Goal: Communication & Community: Answer question/provide support

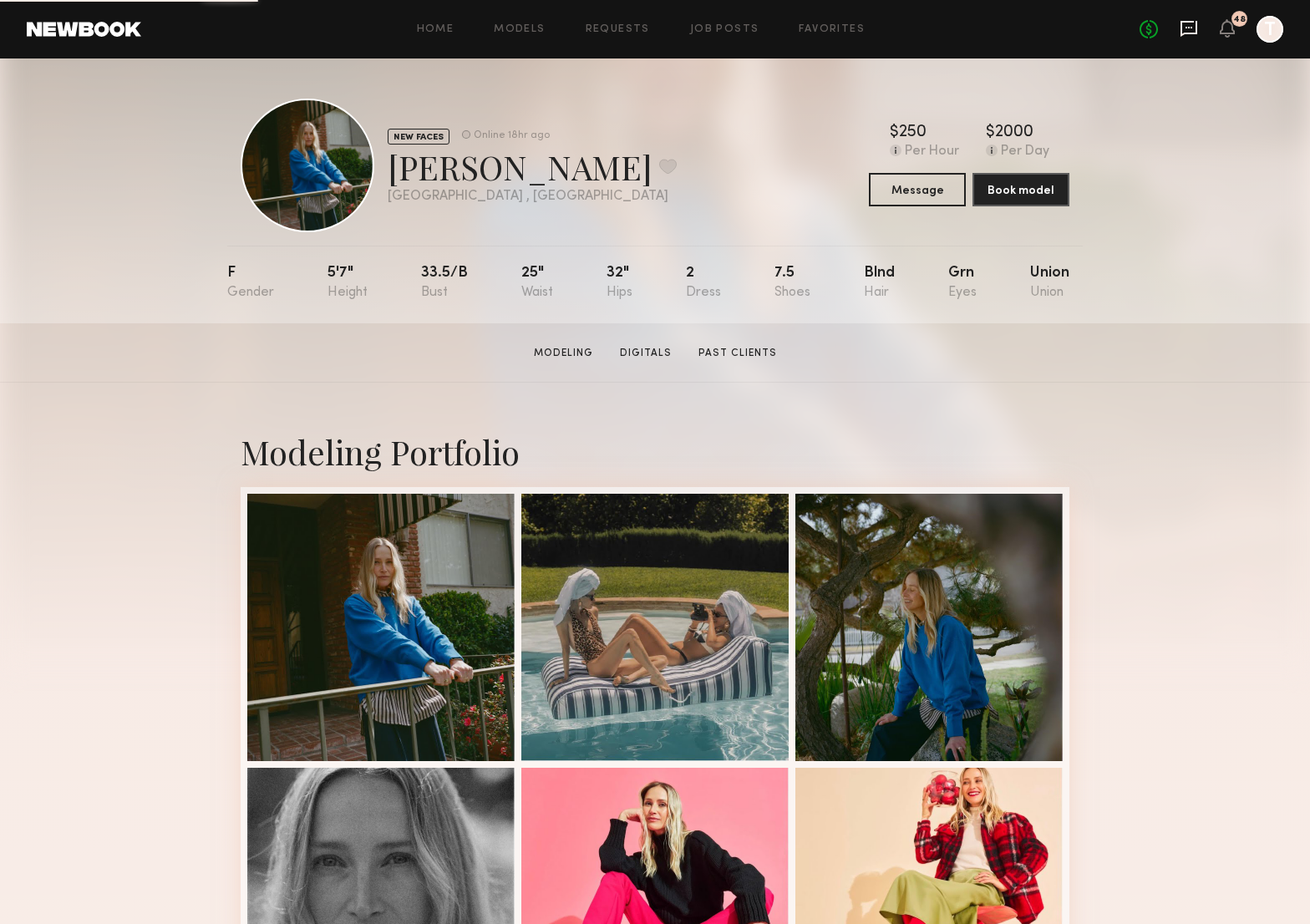
click at [1188, 25] on icon at bounding box center [1188, 29] width 19 height 19
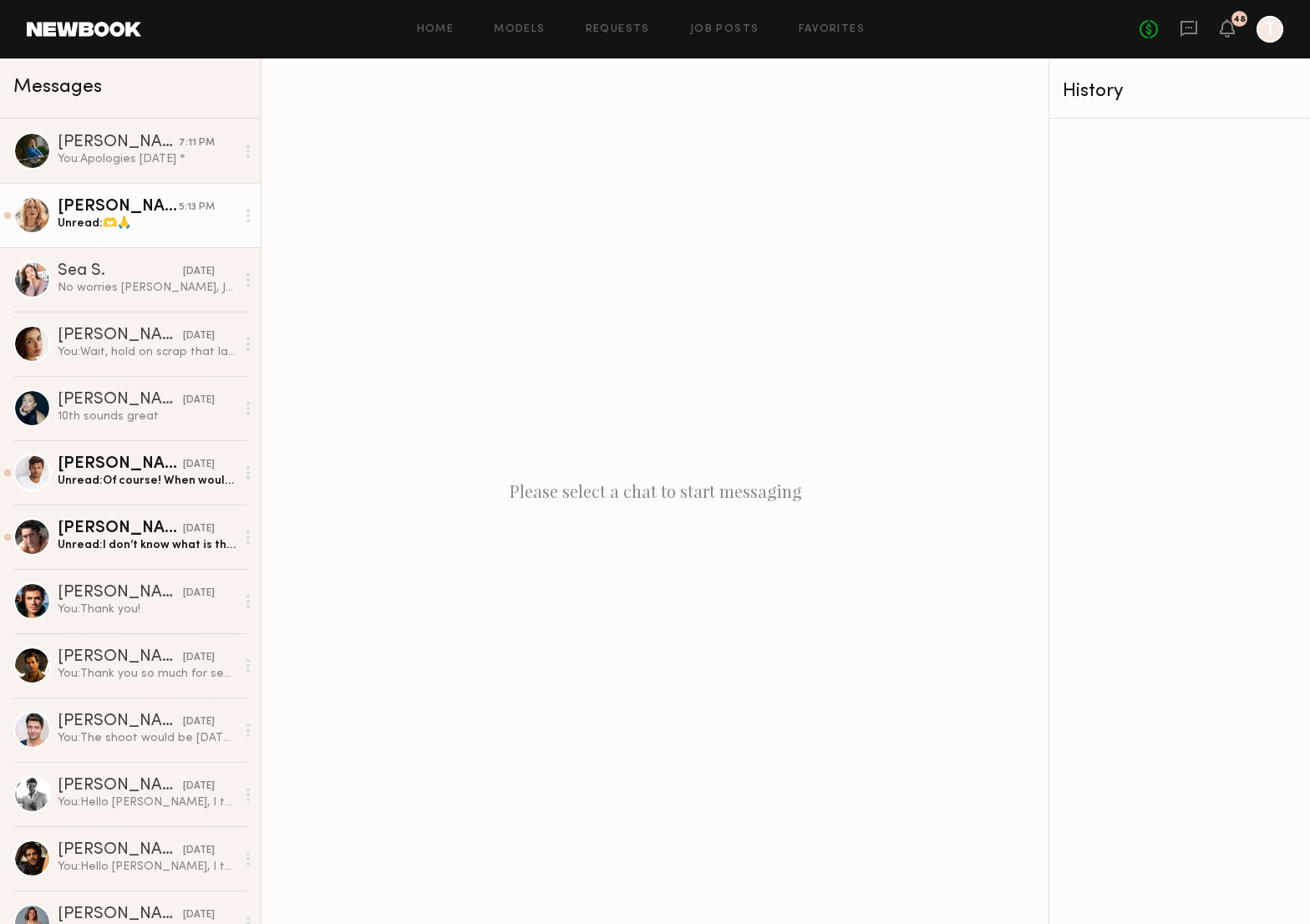
click at [172, 215] on div "Unread: 🫶🙏" at bounding box center [147, 223] width 178 height 16
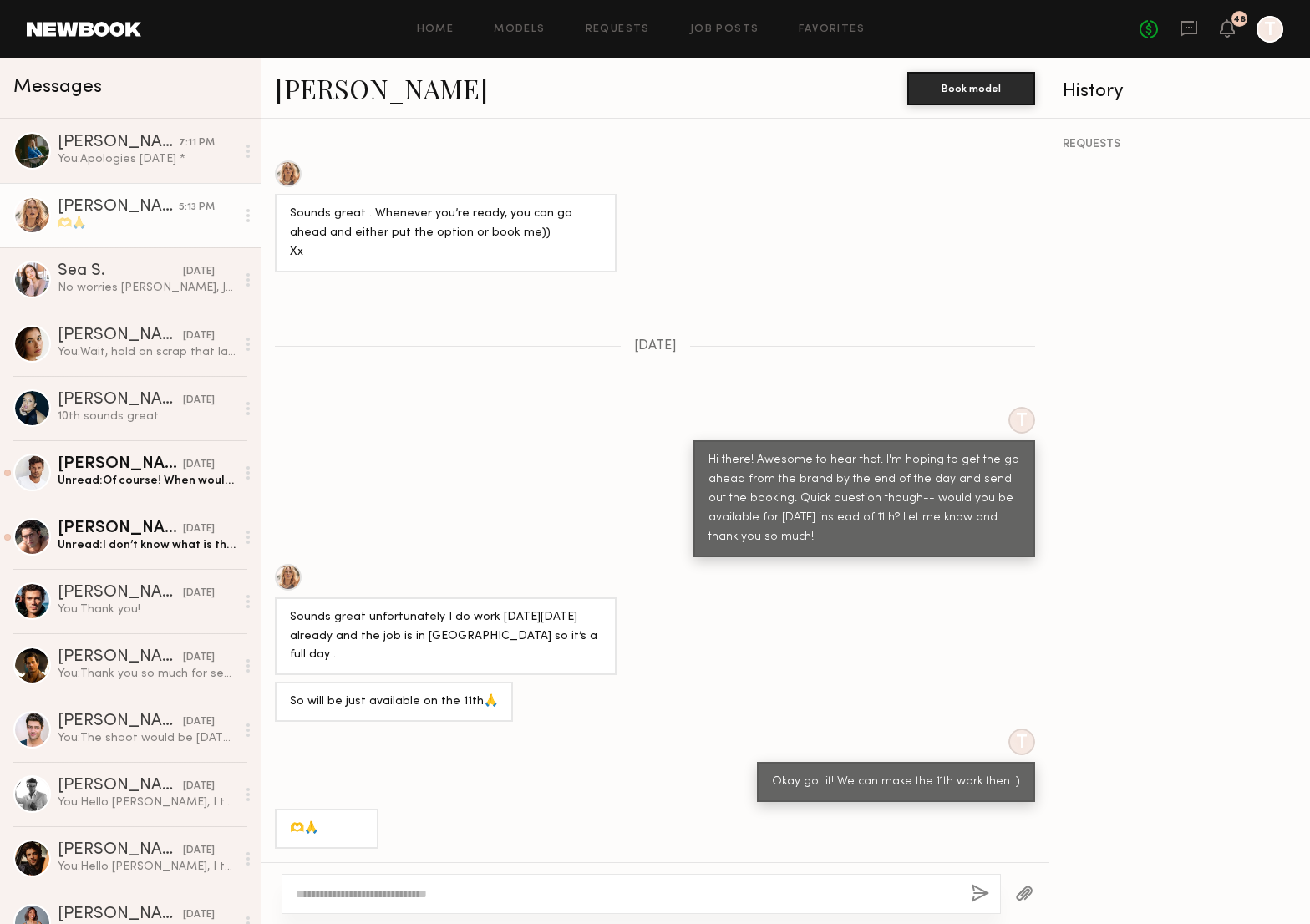
scroll to position [1329, 0]
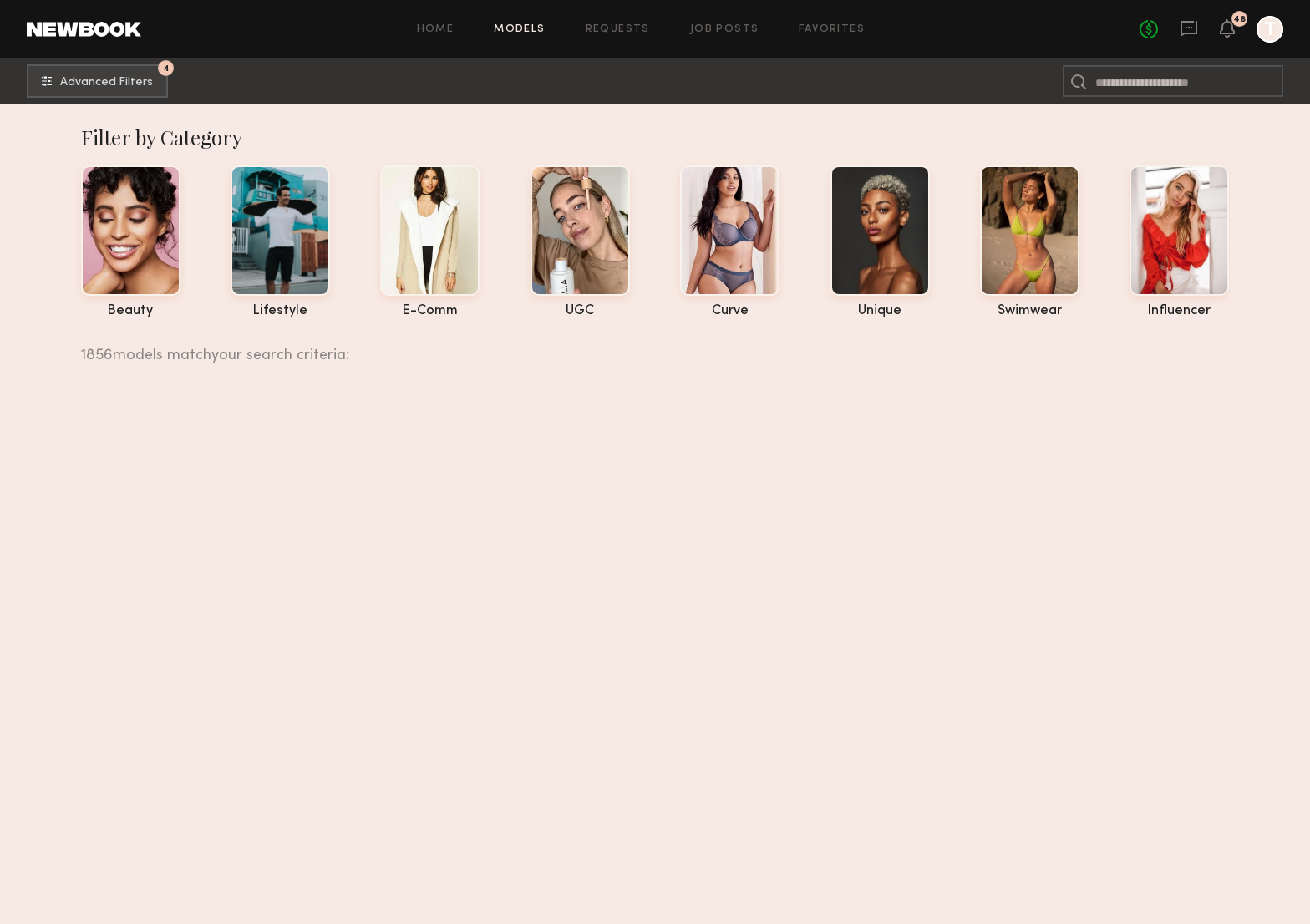
scroll to position [17072, 0]
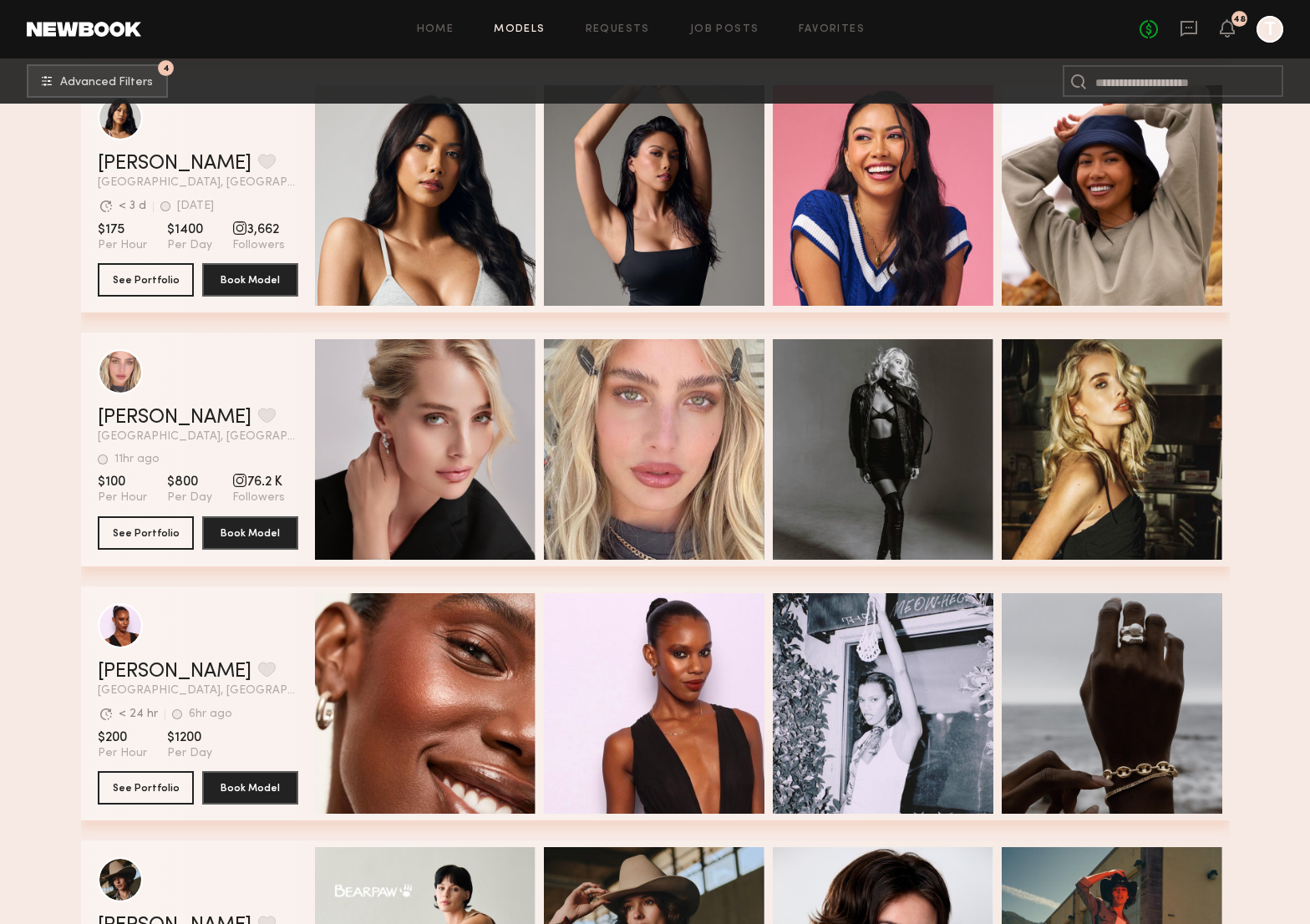
click at [1199, 29] on div "No fees up to $5,000 48 T" at bounding box center [1211, 29] width 144 height 27
click at [1185, 27] on icon at bounding box center [1188, 28] width 6 height 2
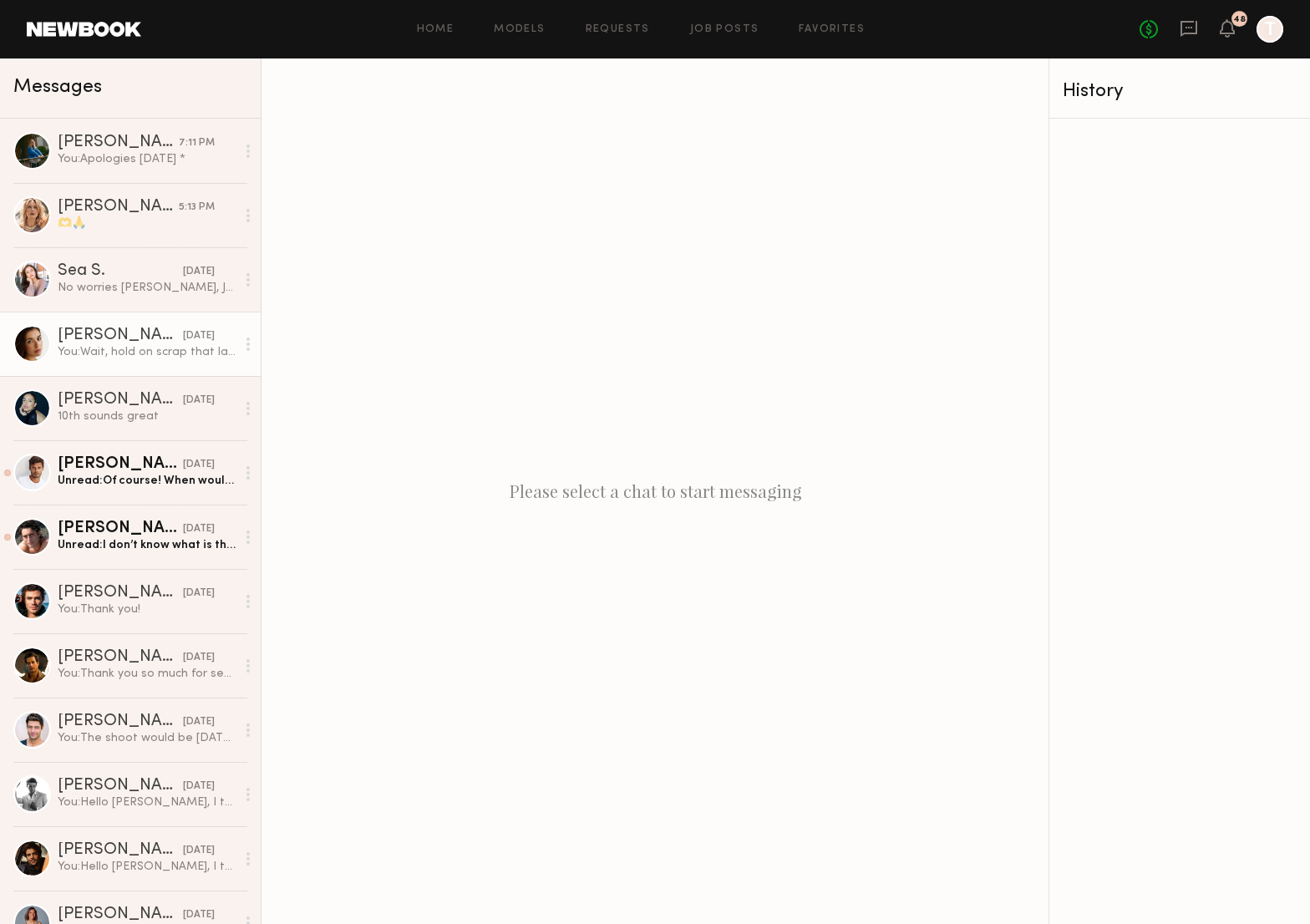
click at [141, 340] on div "[PERSON_NAME]" at bounding box center [121, 335] width 125 height 17
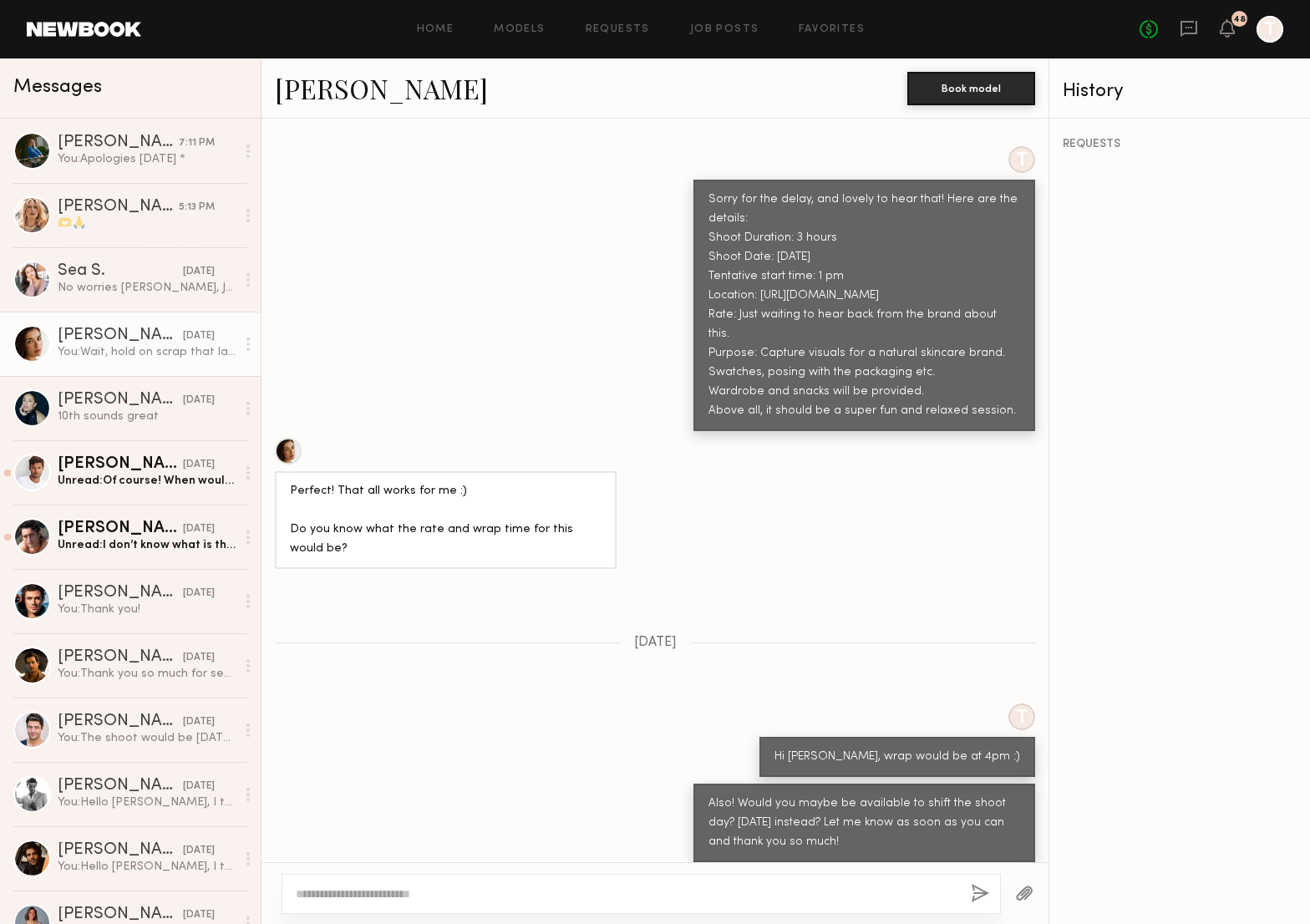
scroll to position [1140, 0]
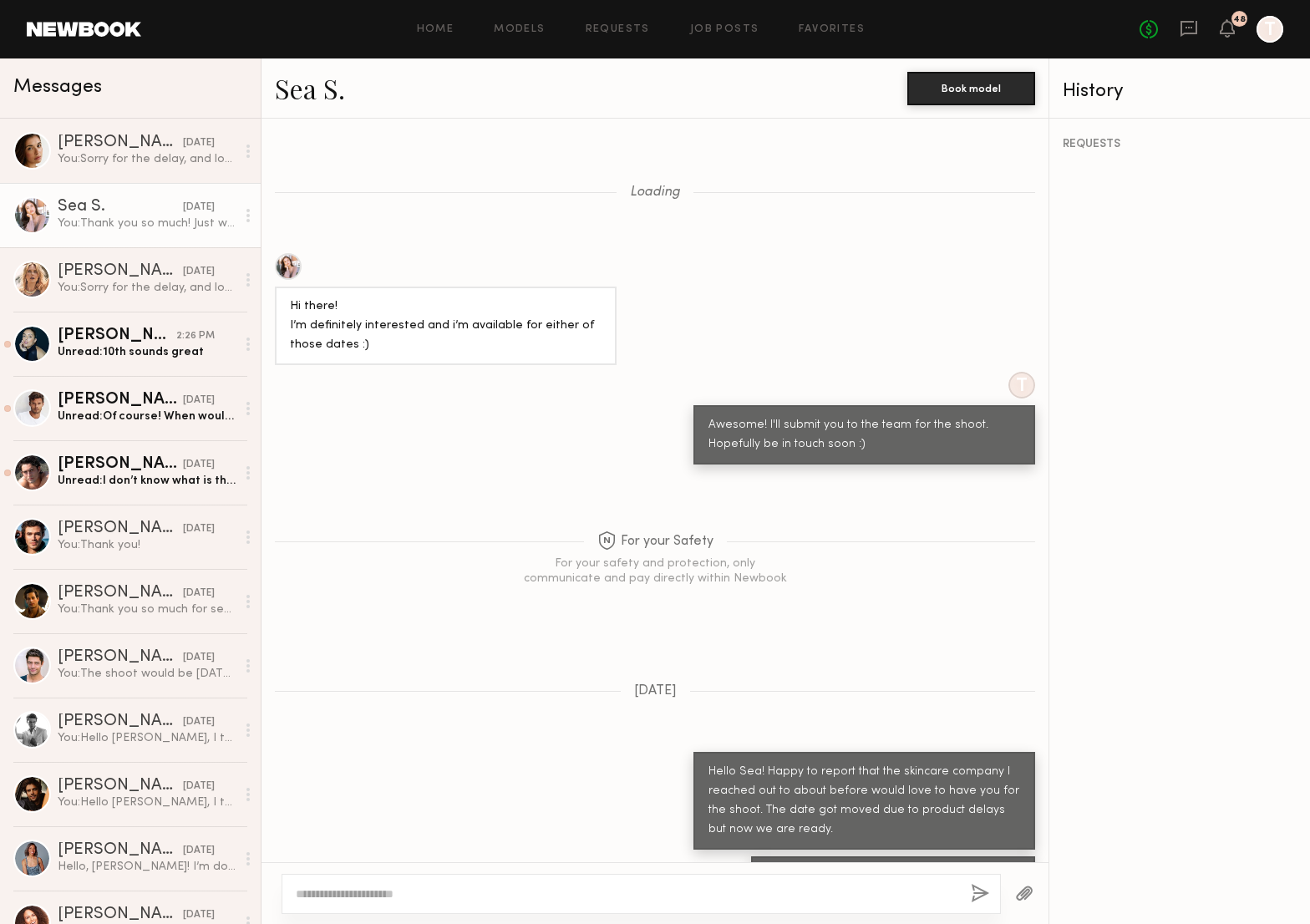
scroll to position [1680, 0]
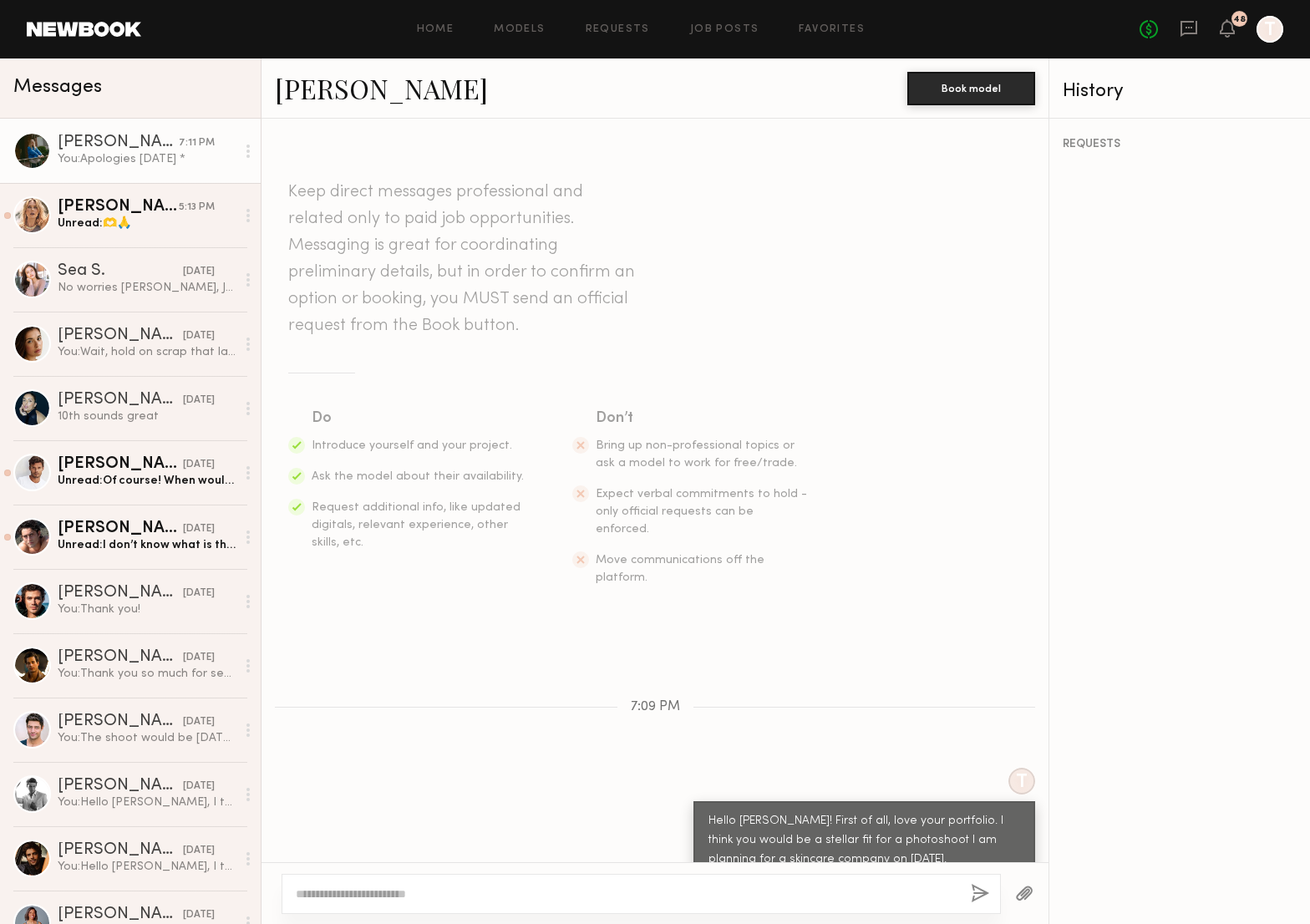
scroll to position [109, 0]
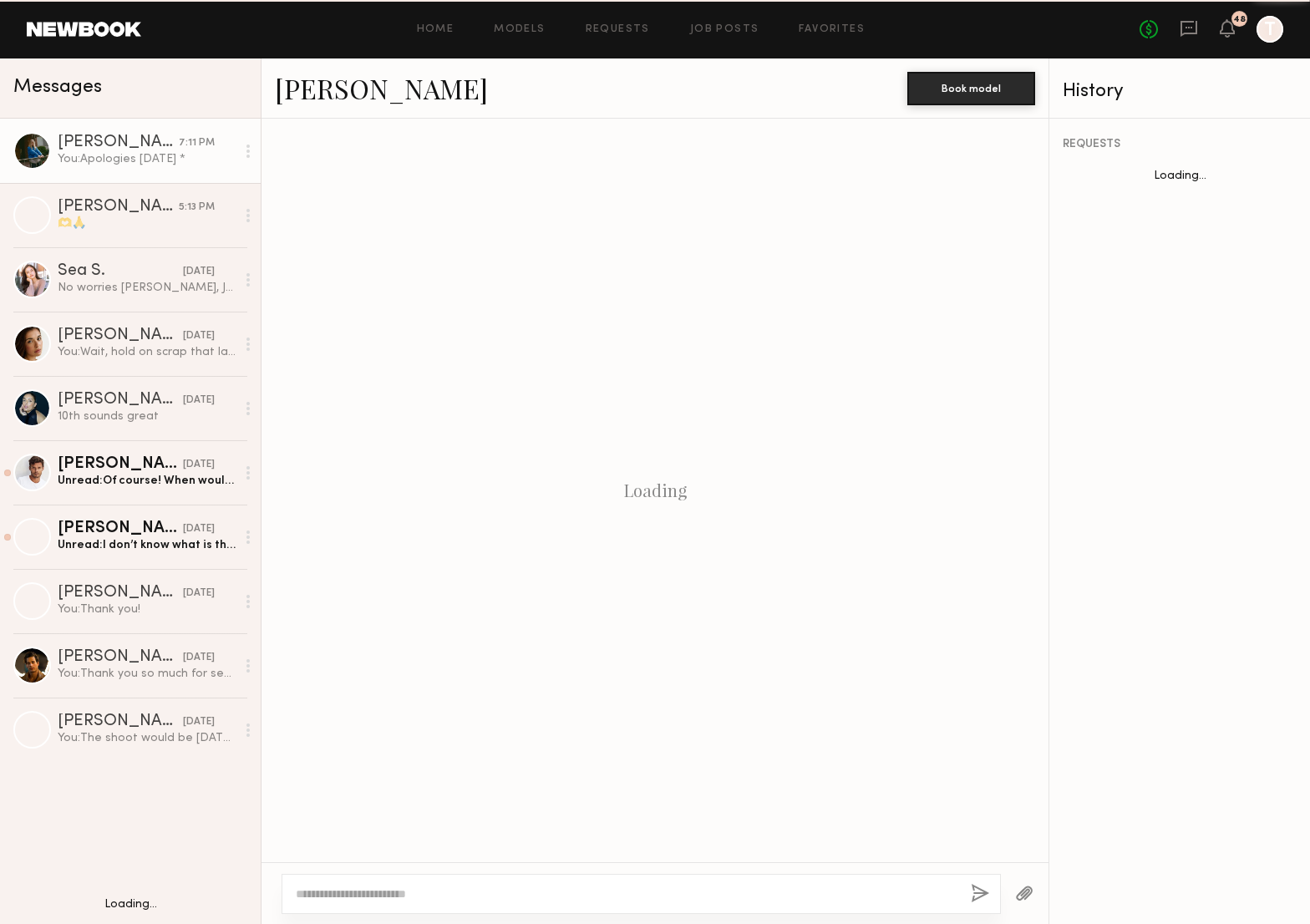
scroll to position [109, 0]
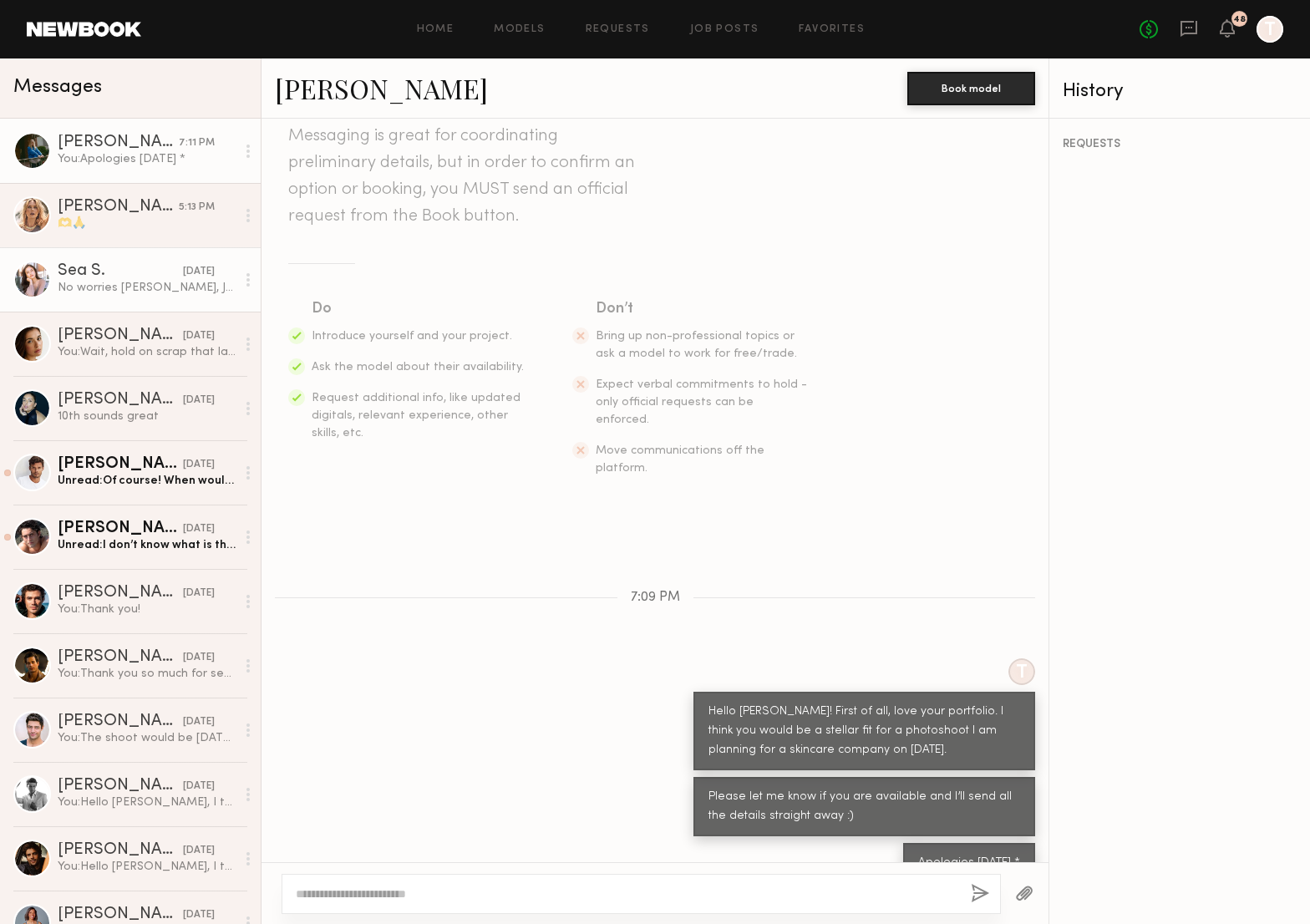
click at [147, 274] on div "Sea S." at bounding box center [121, 271] width 125 height 17
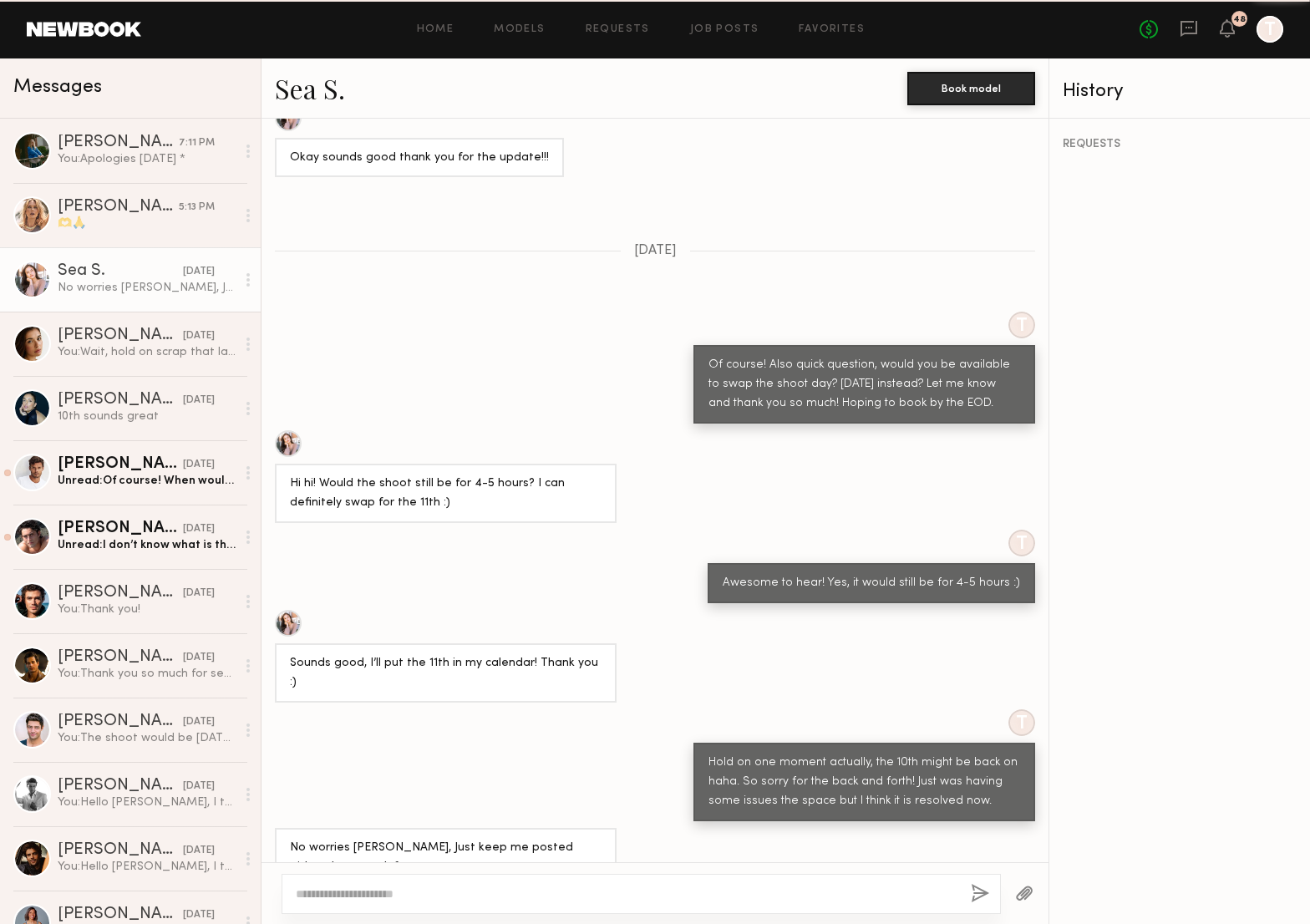
scroll to position [649, 0]
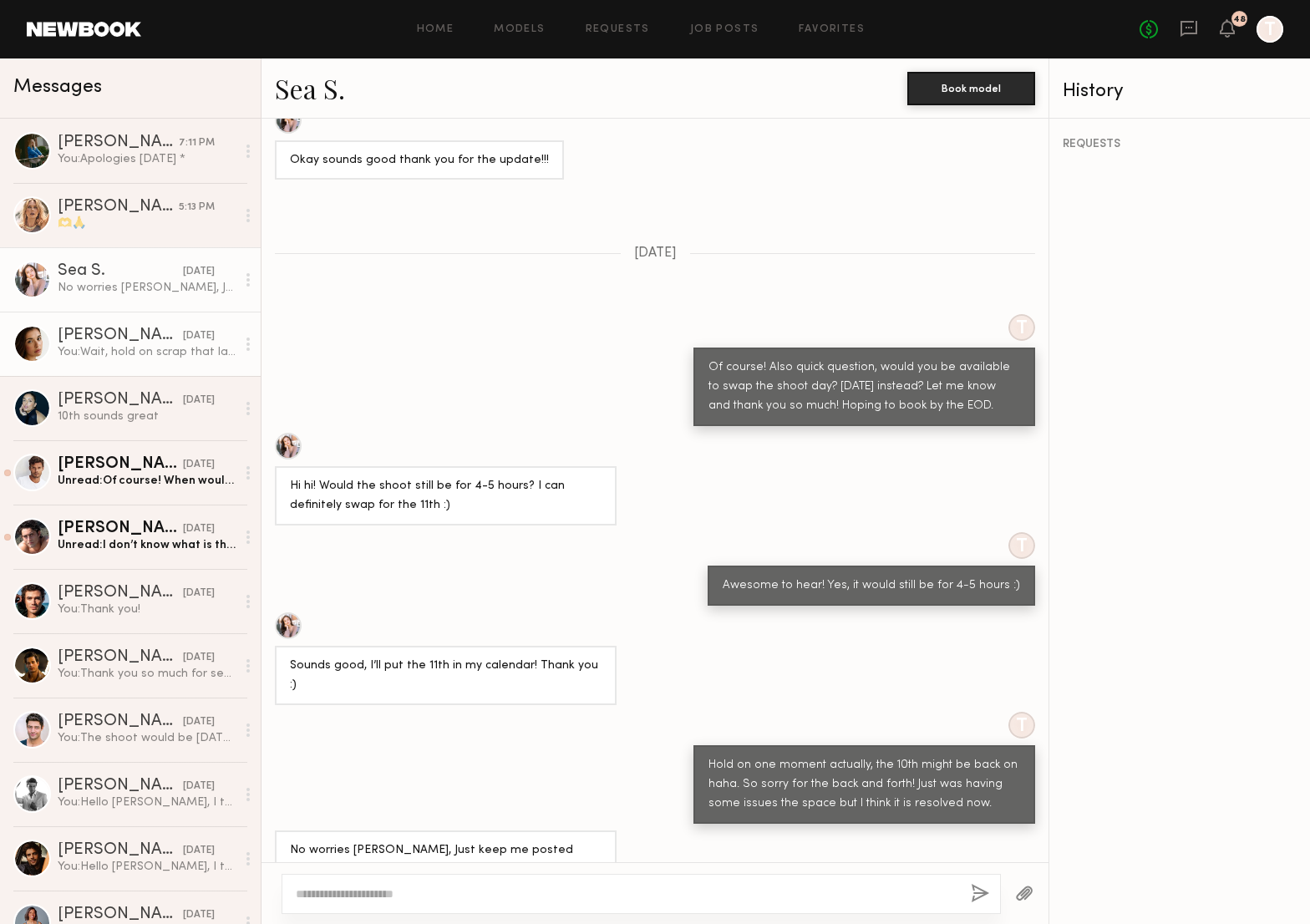
click at [147, 340] on div "[PERSON_NAME]" at bounding box center [121, 335] width 125 height 17
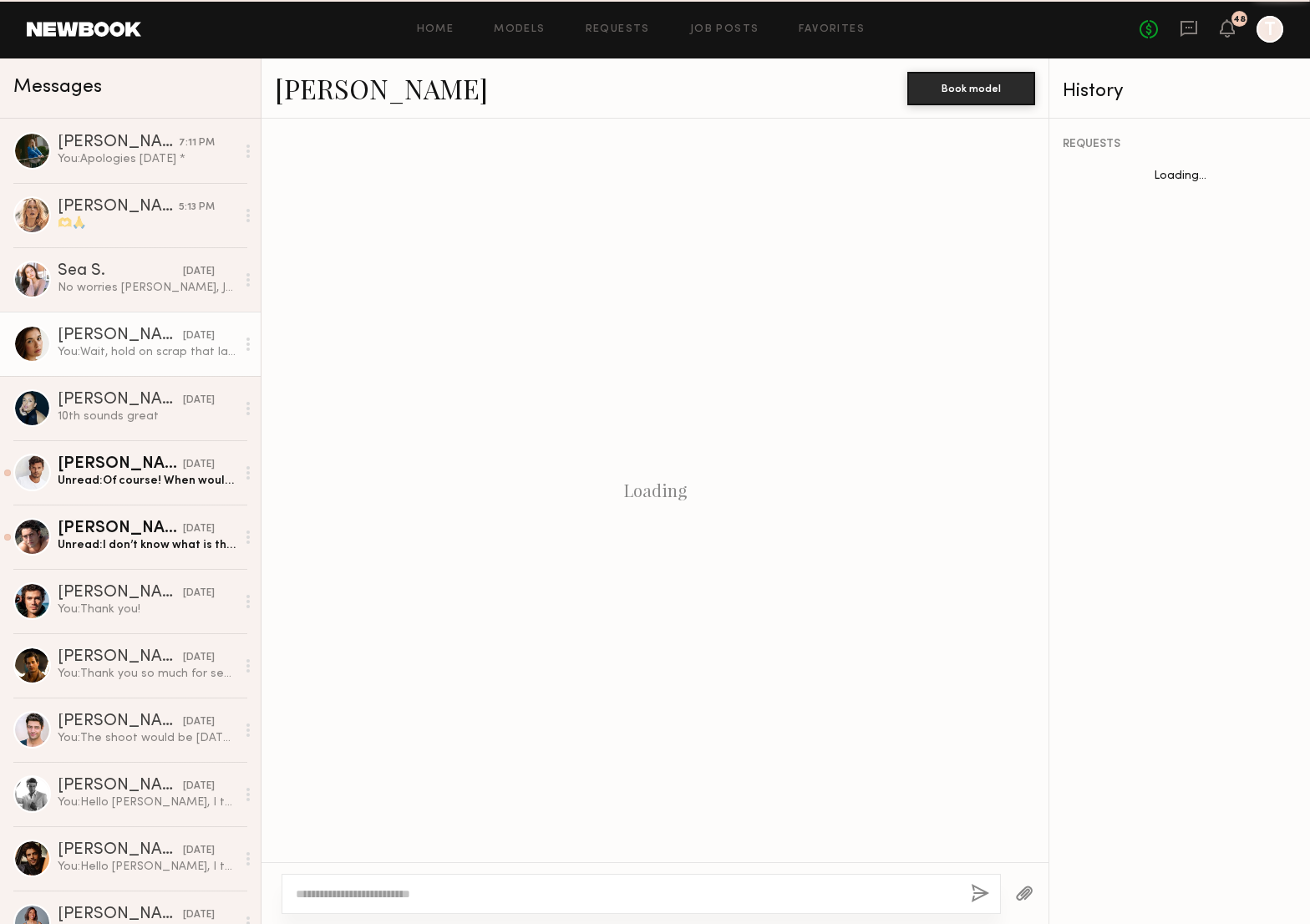
scroll to position [1200, 0]
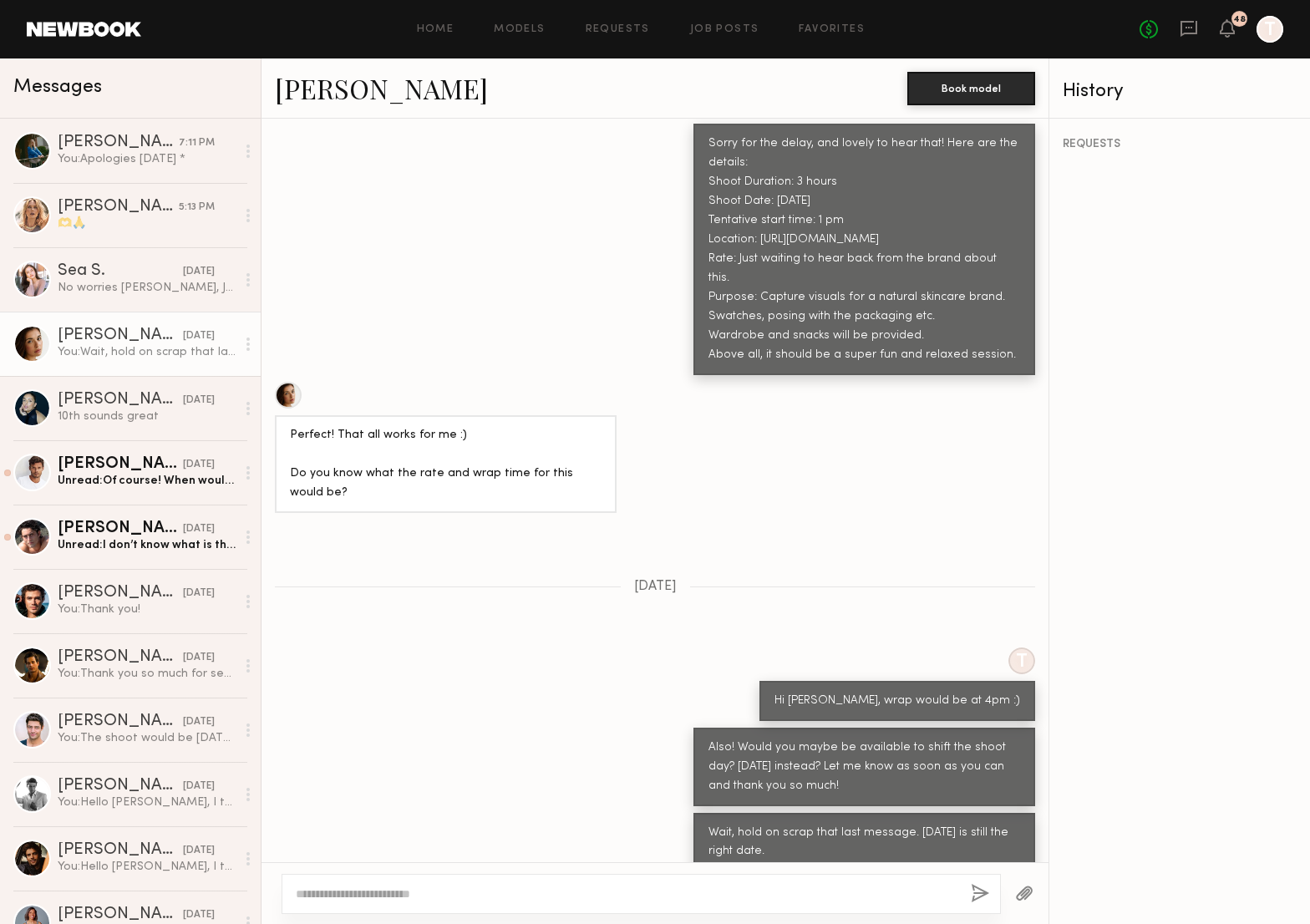
click at [399, 902] on textarea at bounding box center [626, 894] width 661 height 17
click at [724, 890] on textarea "**********" at bounding box center [626, 894] width 661 height 17
drag, startPoint x: 836, startPoint y: 896, endPoint x: 718, endPoint y: 896, distance: 118.0
click at [718, 896] on textarea "**********" at bounding box center [626, 894] width 661 height 17
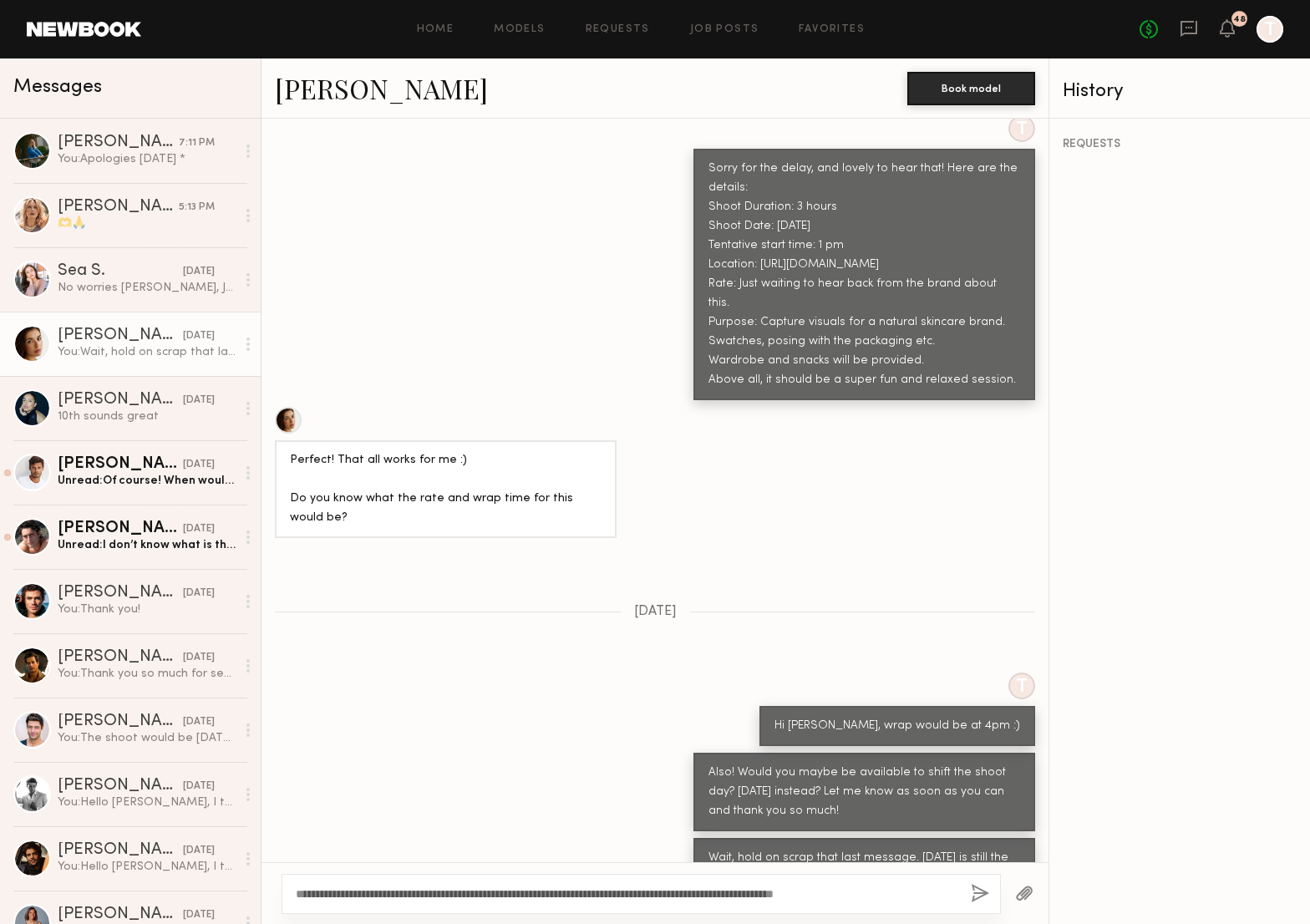
scroll to position [1185, 0]
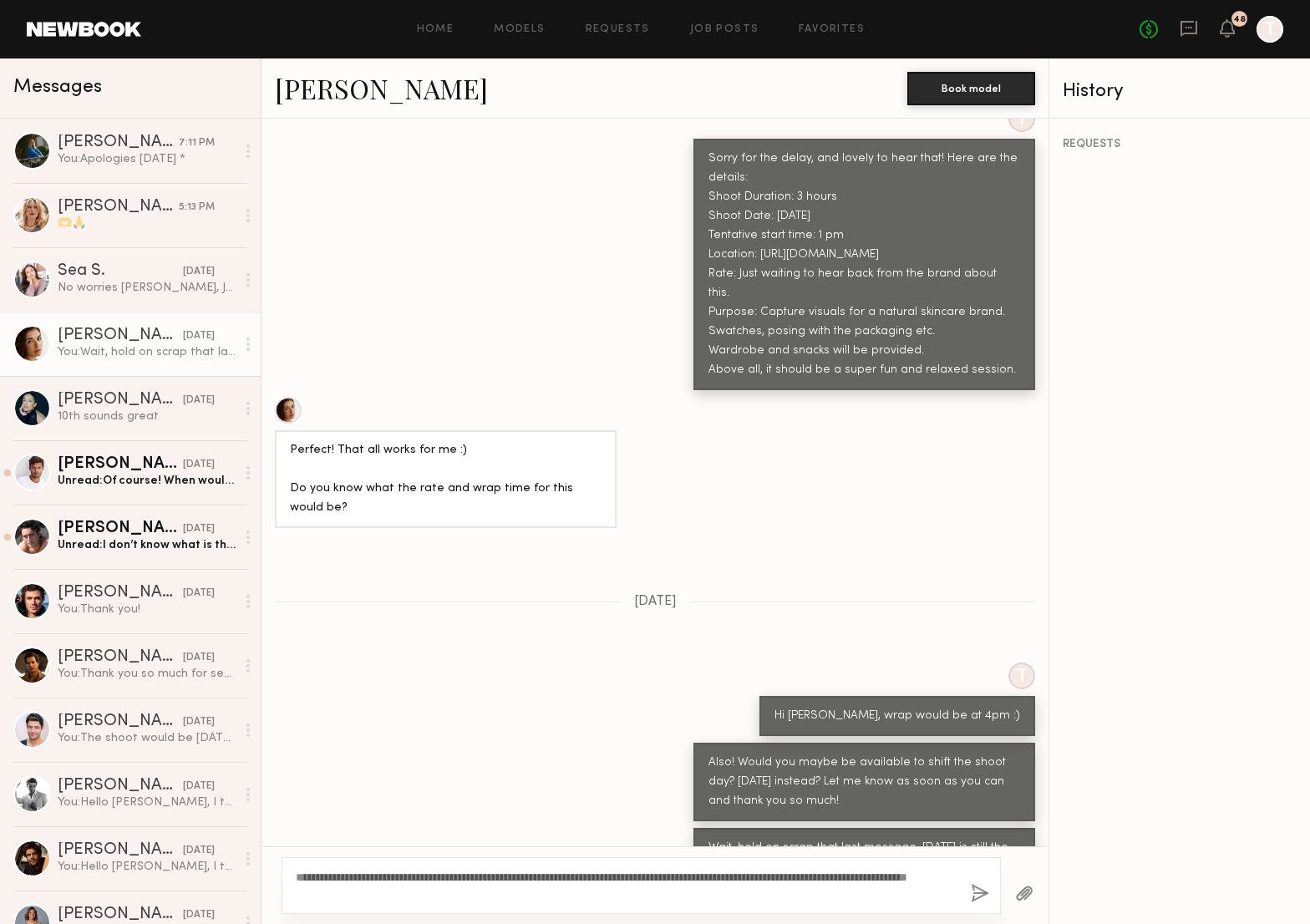
drag, startPoint x: 402, startPoint y: 898, endPoint x: 884, endPoint y: 870, distance: 482.8
click at [884, 870] on textarea "**********" at bounding box center [626, 885] width 661 height 33
type textarea "**********"
click at [617, 905] on div "**********" at bounding box center [641, 886] width 719 height 57
click at [609, 893] on textarea "**********" at bounding box center [626, 885] width 661 height 33
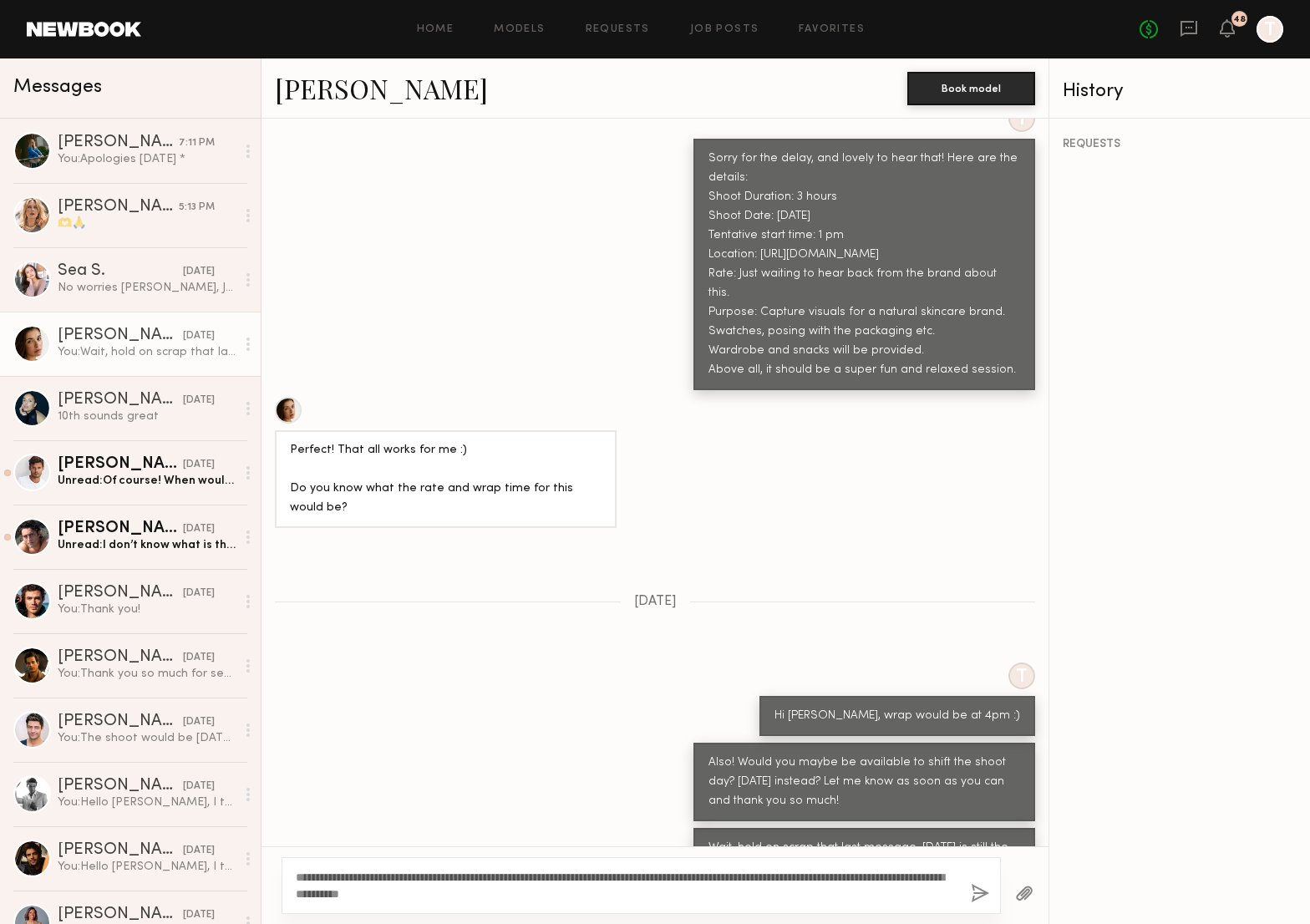
click at [979, 895] on button "button" at bounding box center [979, 894] width 19 height 21
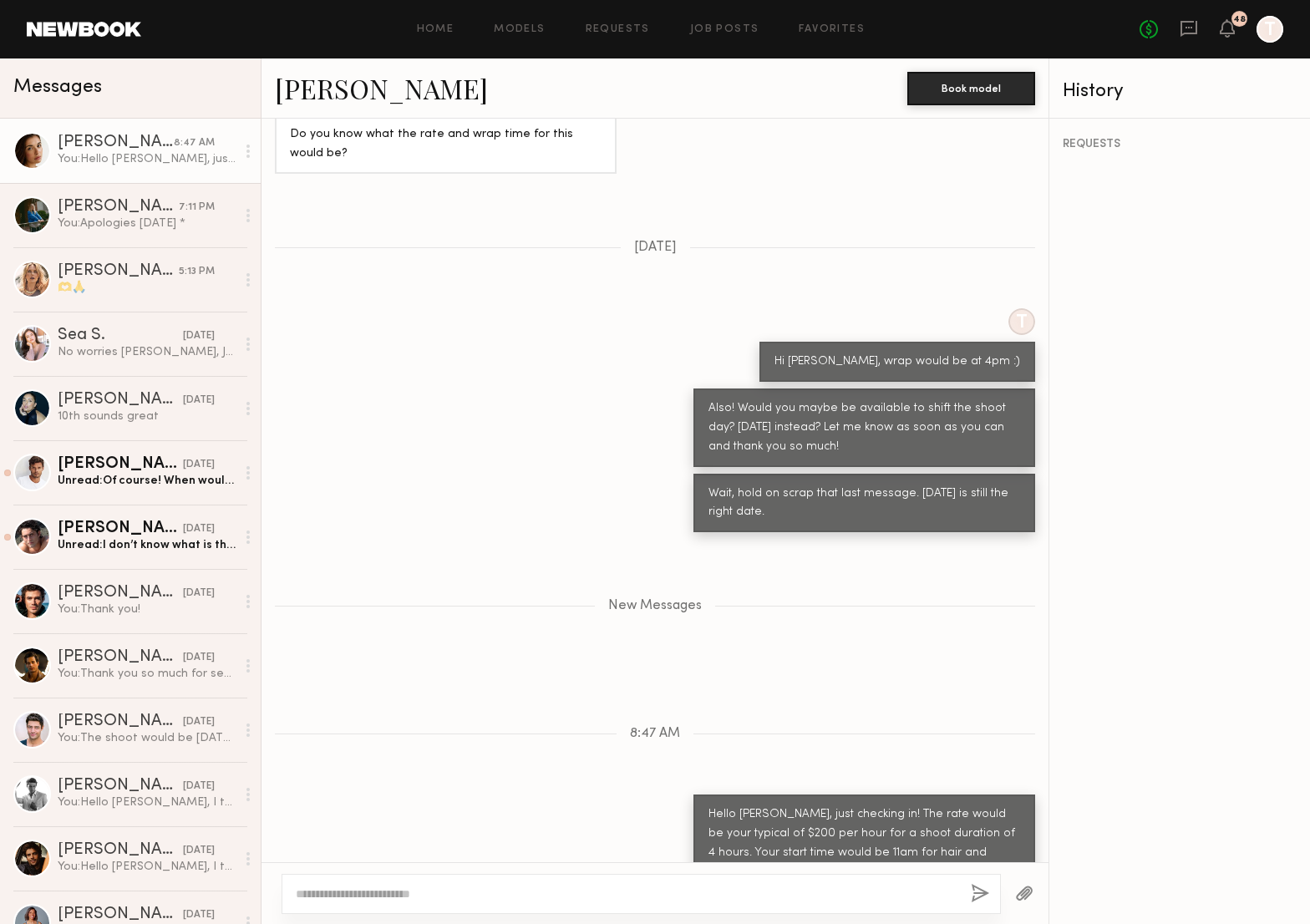
click at [762, 881] on div at bounding box center [641, 894] width 719 height 40
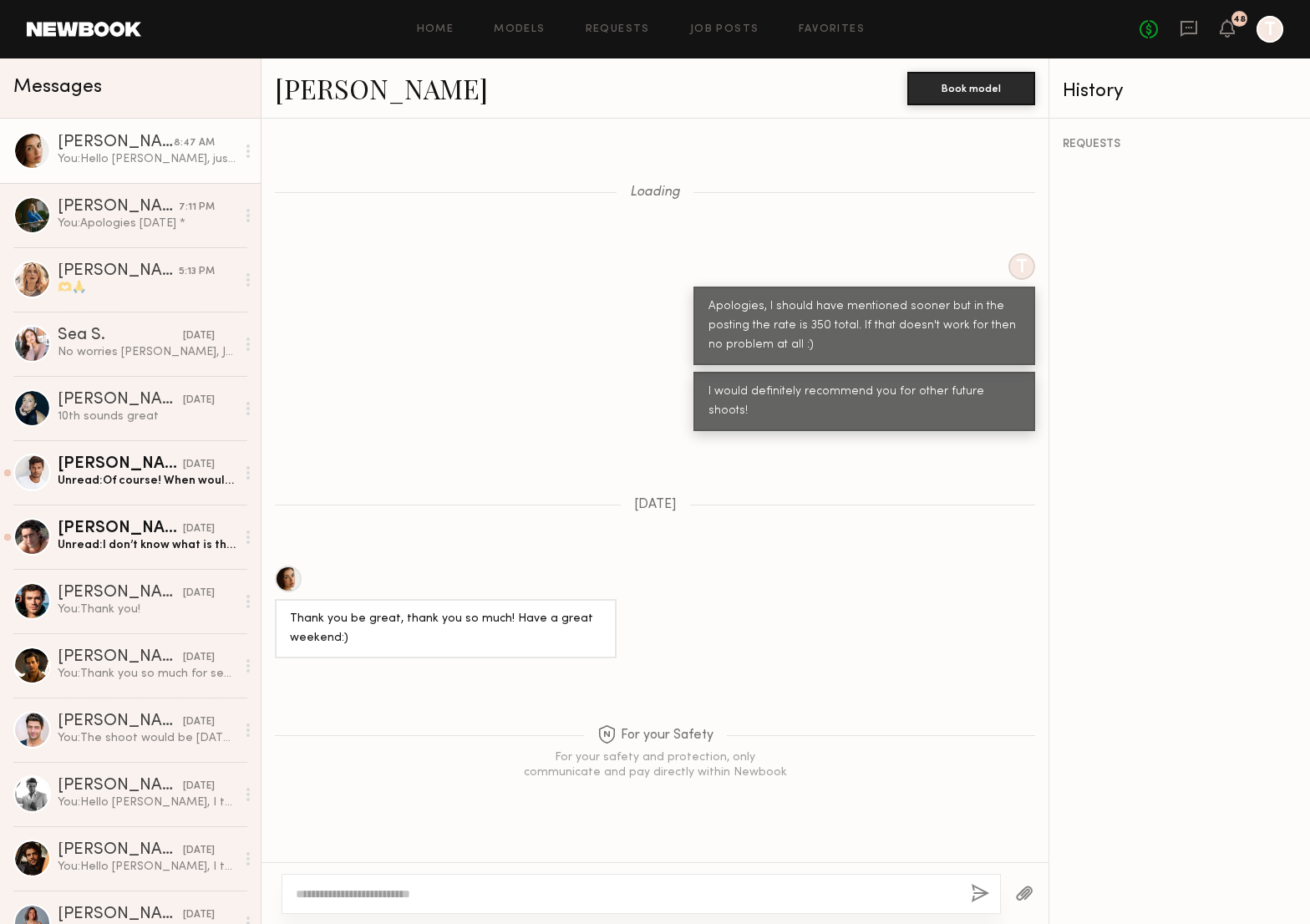
scroll to position [1540, 0]
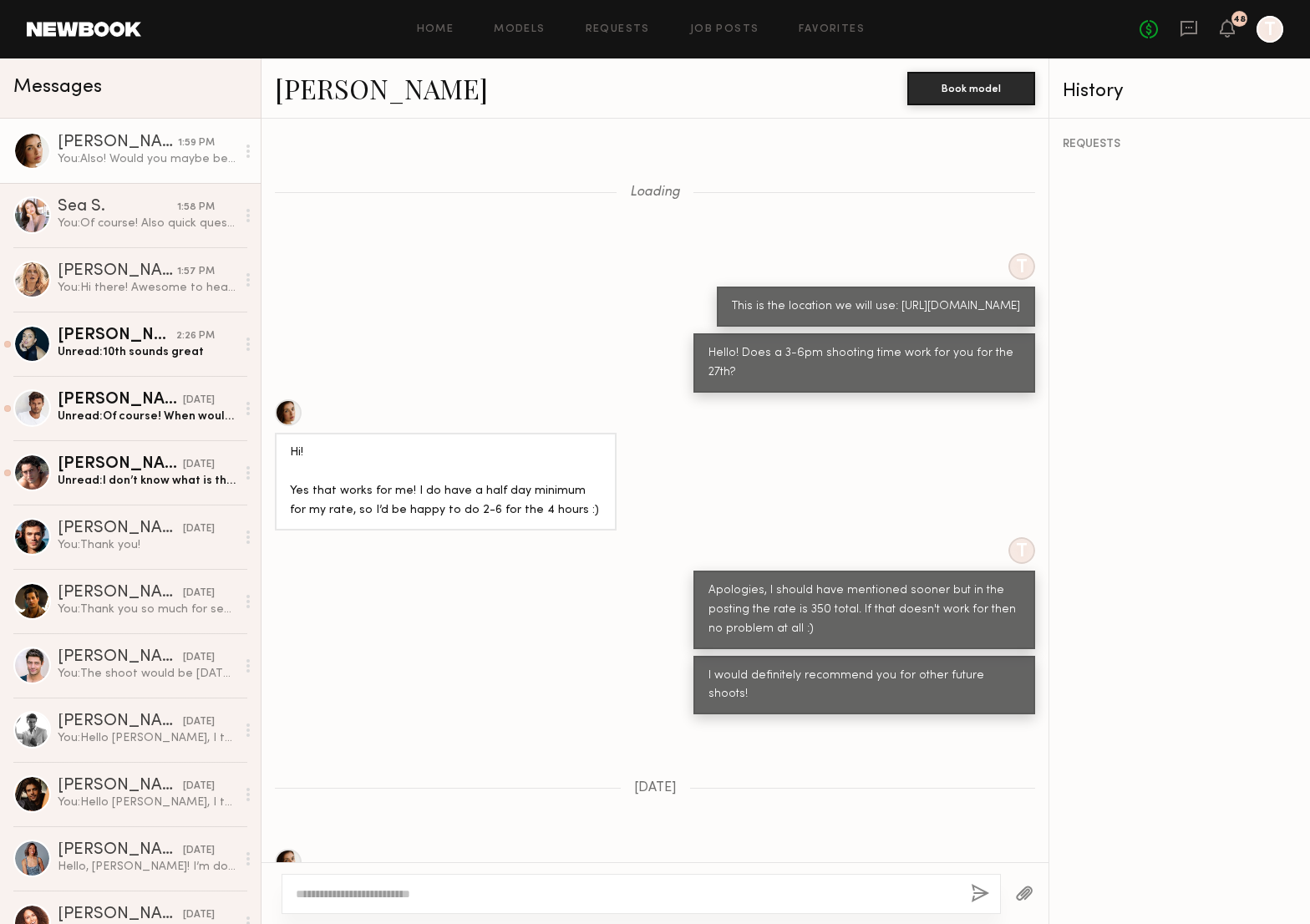
scroll to position [1861, 0]
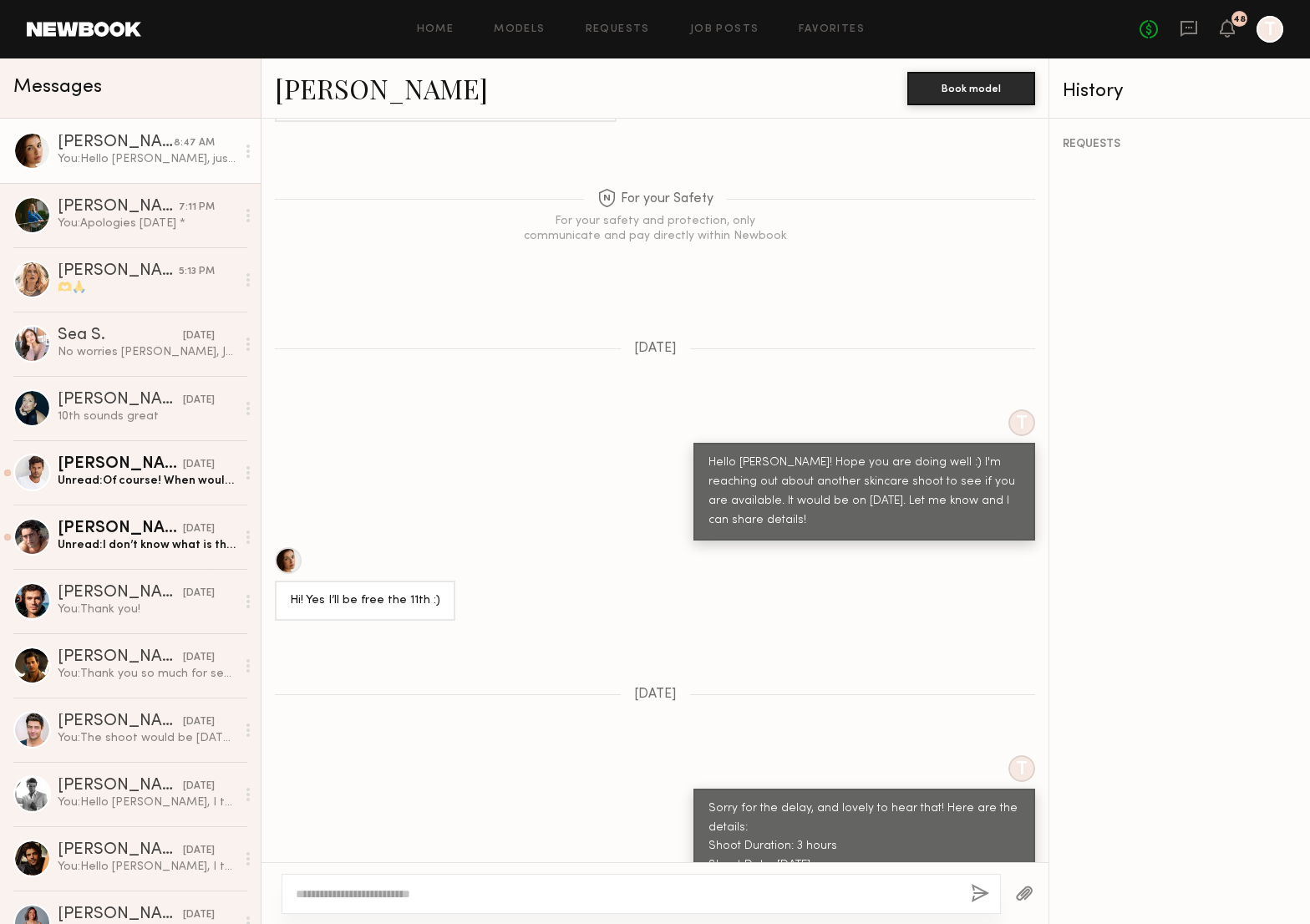
scroll to position [2241, 0]
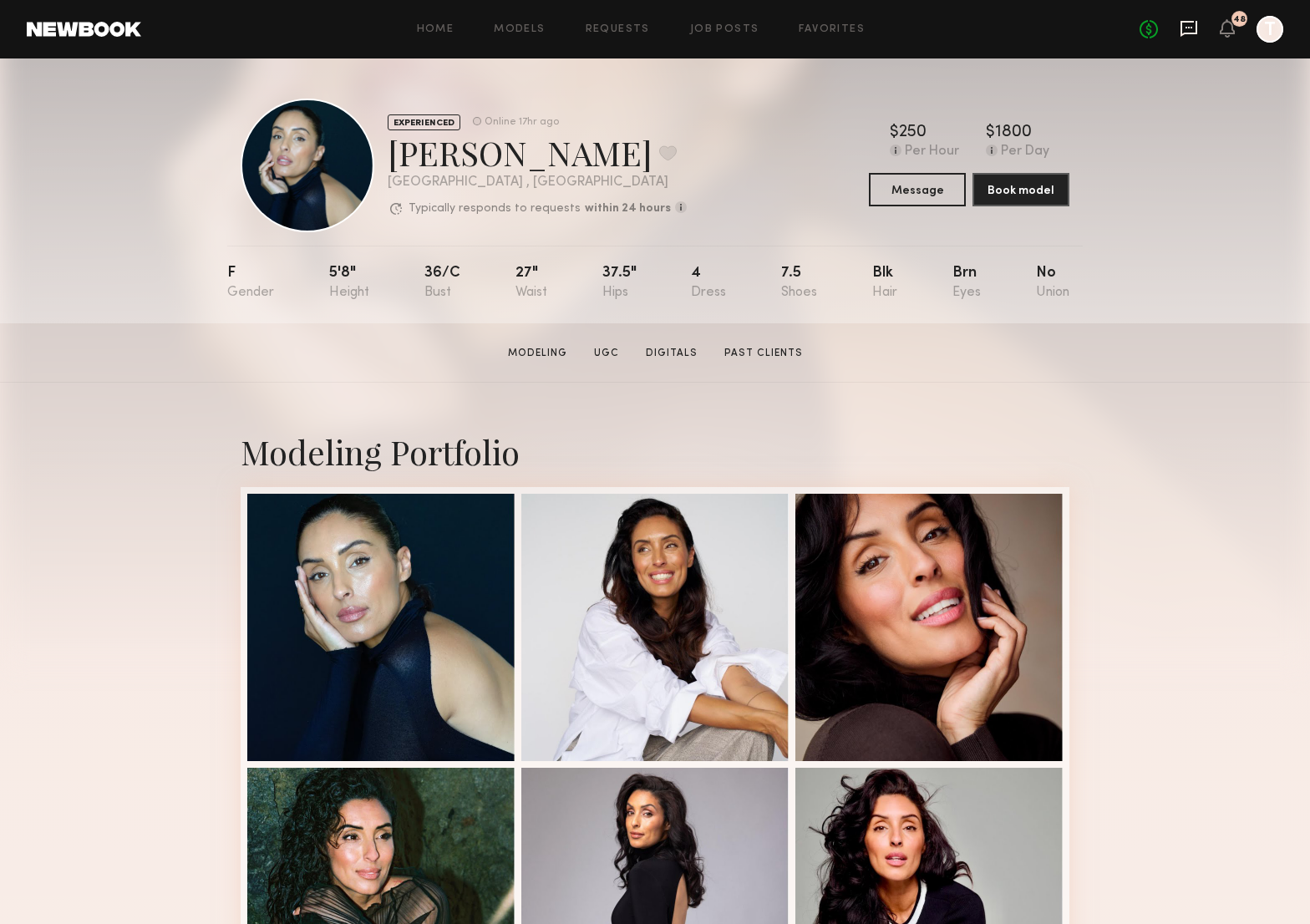
click at [1193, 25] on icon at bounding box center [1188, 29] width 19 height 19
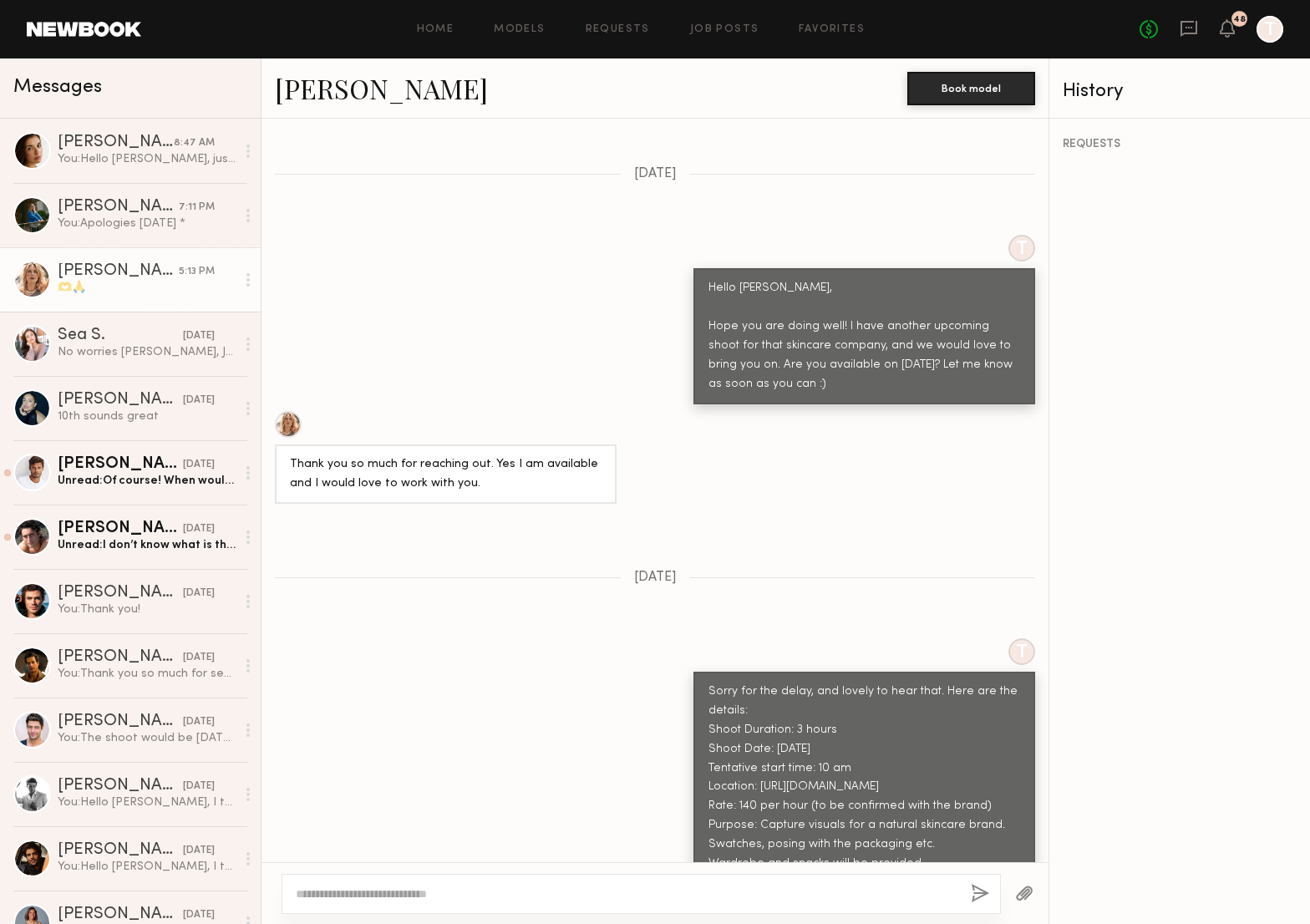
scroll to position [2241, 0]
